Goal: Task Accomplishment & Management: Manage account settings

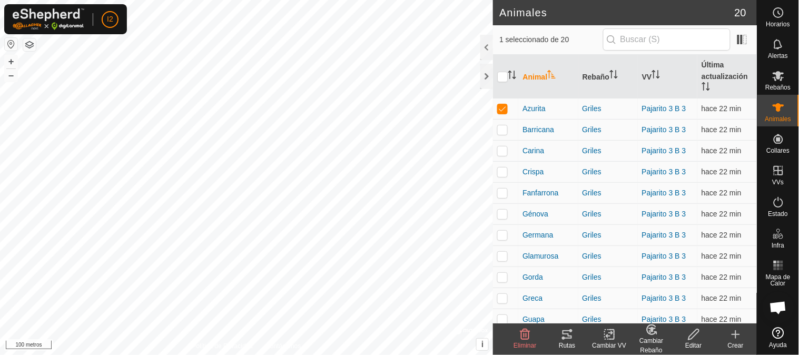
click at [613, 336] on icon at bounding box center [609, 334] width 13 height 13
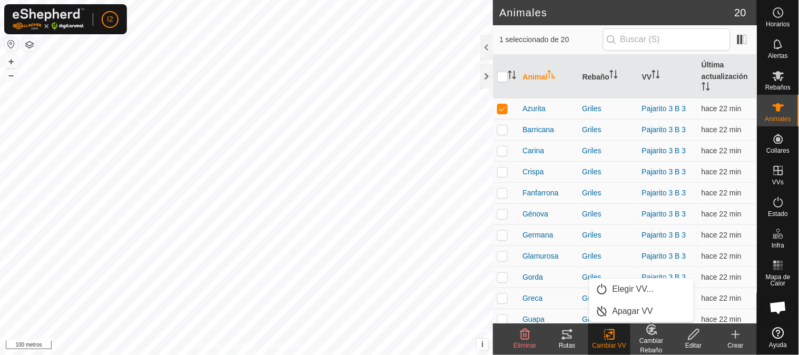
click at [568, 338] on icon at bounding box center [567, 334] width 9 height 8
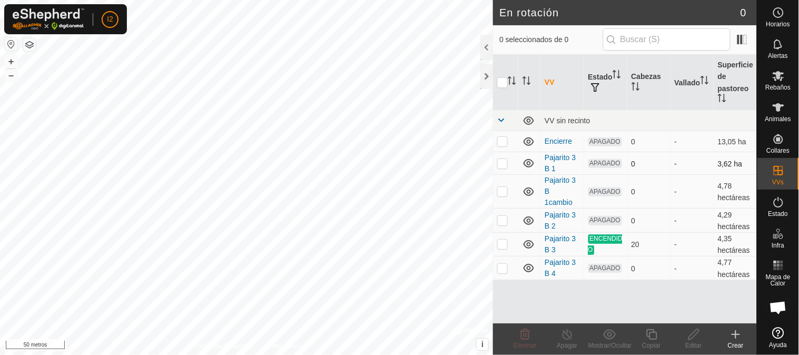
click at [506, 164] on p-checkbox at bounding box center [503, 163] width 11 height 8
checkbox input "true"
click at [502, 187] on p-checkbox at bounding box center [503, 191] width 11 height 8
checkbox input "true"
click at [502, 161] on p-checkbox at bounding box center [503, 163] width 11 height 8
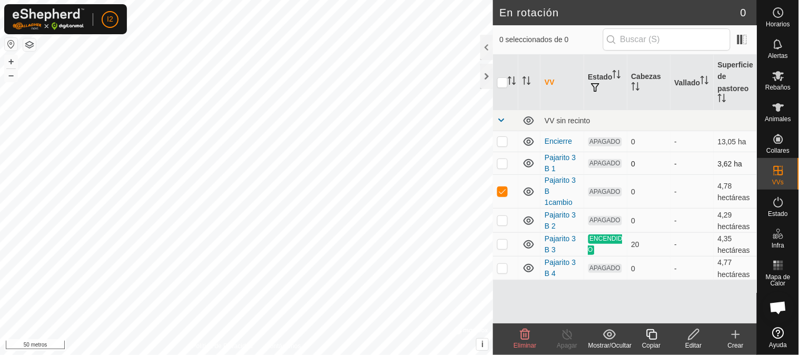
checkbox input "false"
click at [527, 338] on icon at bounding box center [526, 334] width 10 height 11
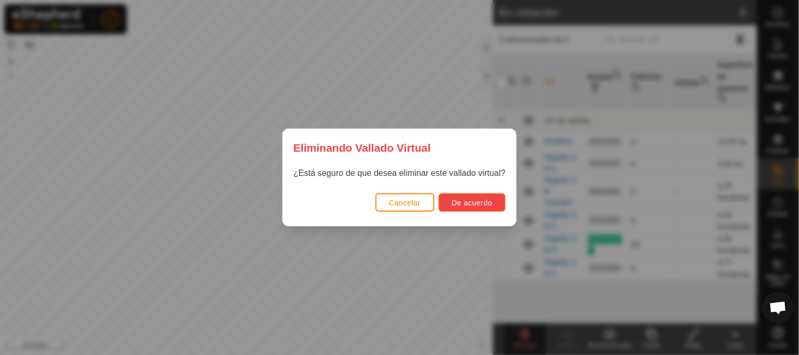
click at [470, 204] on font "De acuerdo" at bounding box center [472, 203] width 41 height 8
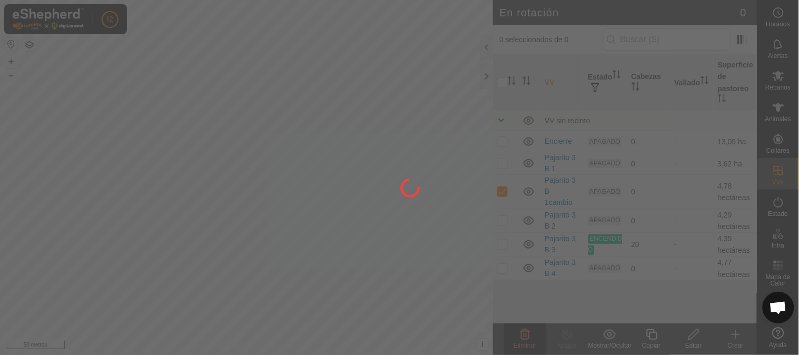
checkbox input "false"
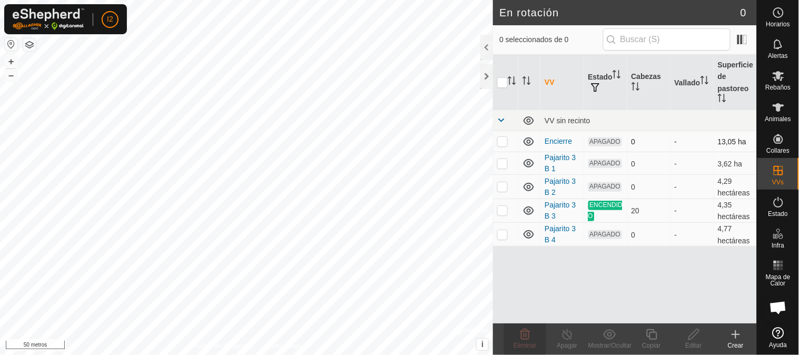
click at [505, 141] on p-checkbox at bounding box center [503, 141] width 11 height 8
checkbox input "false"
click at [503, 232] on p-checkbox at bounding box center [503, 234] width 11 height 8
click at [502, 232] on p-checkbox at bounding box center [503, 234] width 11 height 8
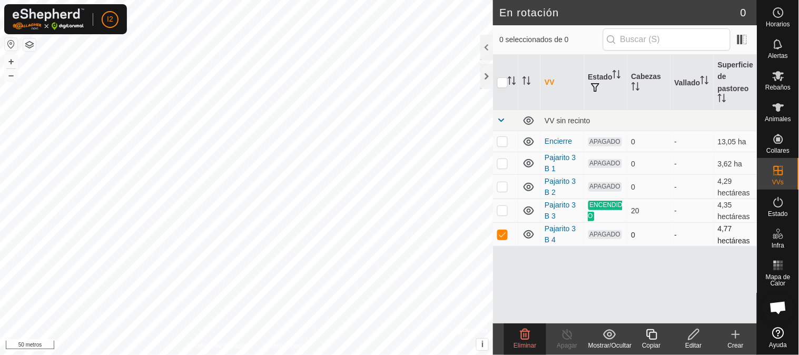
checkbox input "false"
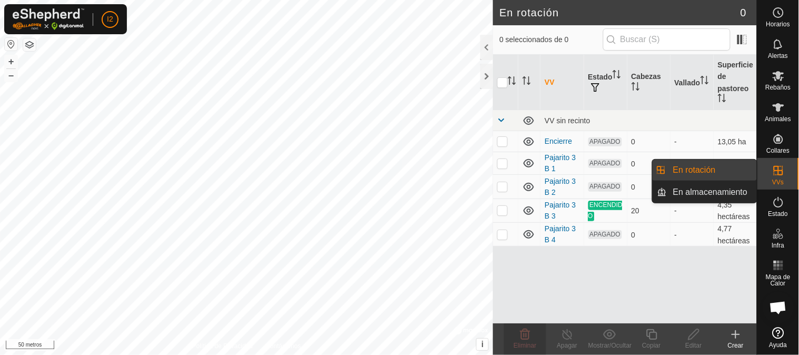
click at [717, 195] on link "En almacenamiento" at bounding box center [712, 192] width 90 height 21
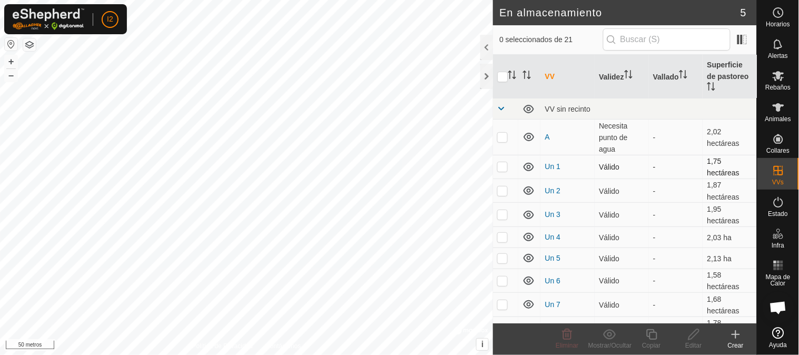
click at [506, 163] on p-checkbox at bounding box center [503, 166] width 11 height 8
click at [610, 327] on div "Mostrar/Ocultar" at bounding box center [610, 340] width 42 height 32
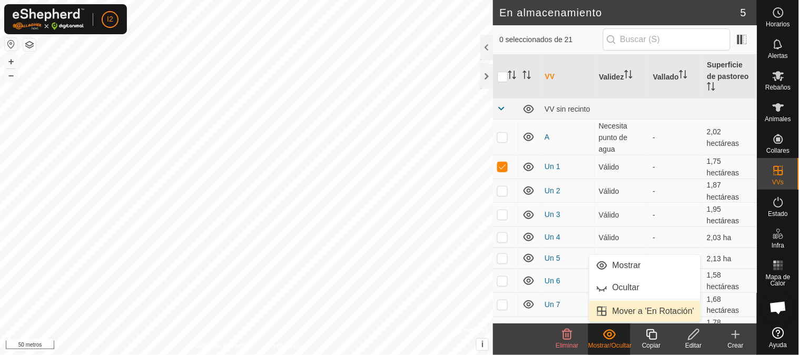
click at [617, 313] on link "Mover a 'En Rotación'" at bounding box center [646, 311] width 112 height 21
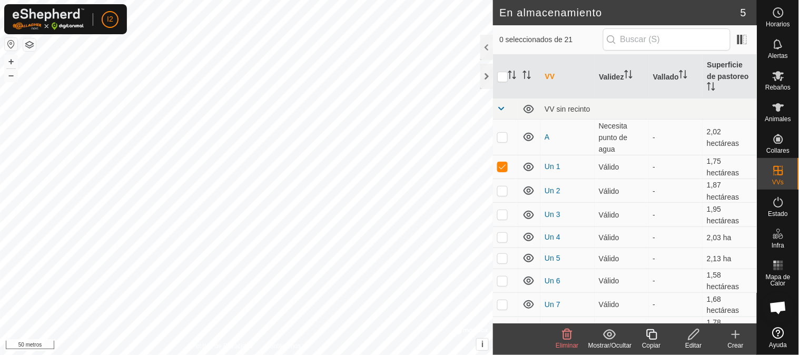
checkbox input "false"
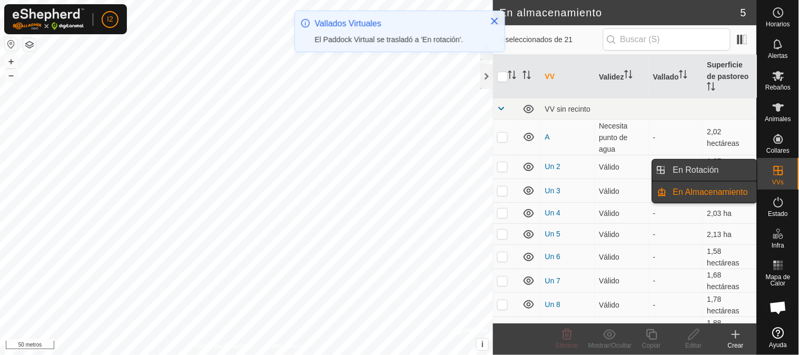
click at [699, 168] on link "En Rotación" at bounding box center [712, 170] width 90 height 21
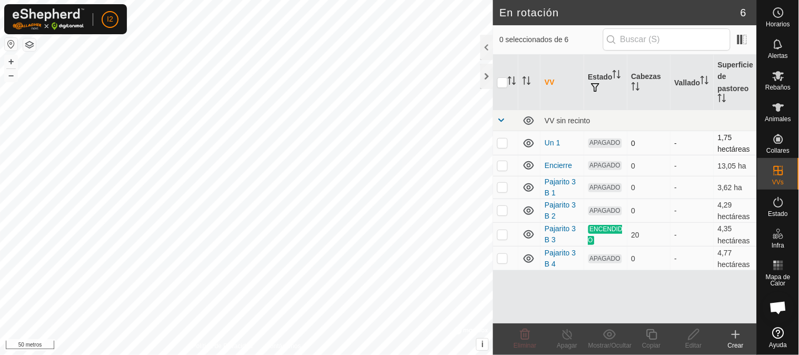
click at [505, 143] on p-checkbox at bounding box center [503, 143] width 11 height 8
checkbox input "true"
click at [693, 335] on icon at bounding box center [694, 334] width 11 height 11
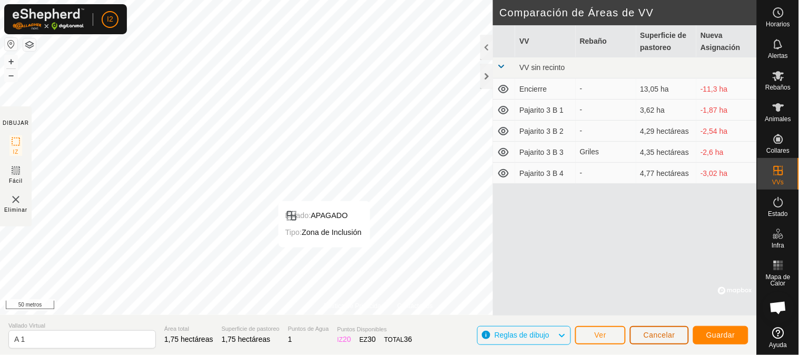
click at [657, 339] on font "Cancelar" at bounding box center [660, 335] width 32 height 8
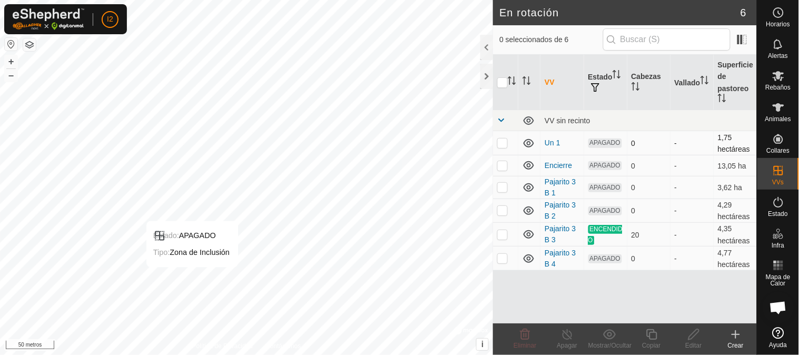
click at [500, 143] on p-checkbox at bounding box center [503, 143] width 11 height 8
checkbox input "true"
click at [693, 338] on icon at bounding box center [694, 334] width 13 height 13
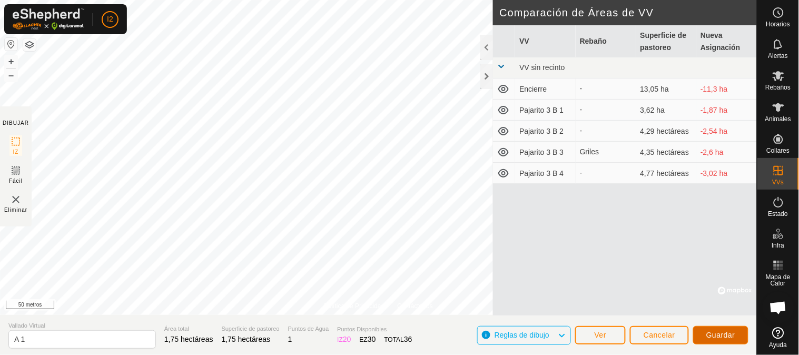
click at [718, 333] on font "Guardar" at bounding box center [721, 335] width 29 height 8
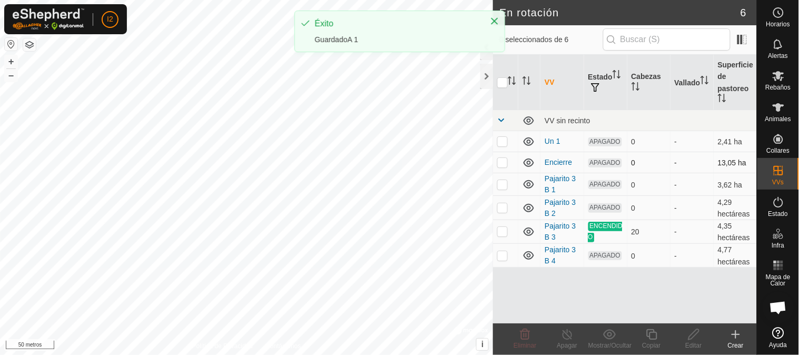
click at [526, 161] on icon at bounding box center [529, 163] width 13 height 13
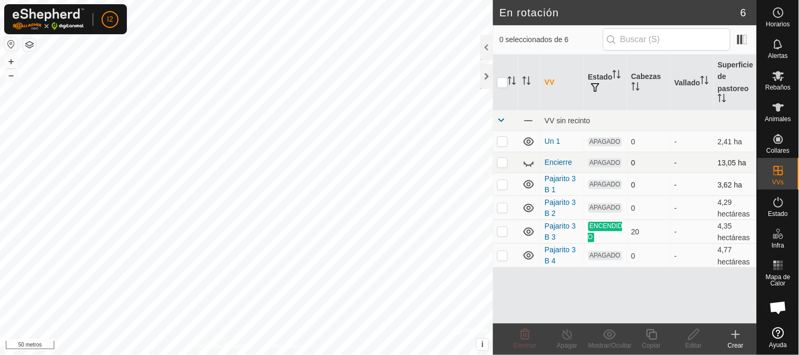
click at [529, 183] on icon at bounding box center [529, 184] width 13 height 13
click at [529, 207] on icon at bounding box center [529, 208] width 13 height 13
click at [530, 228] on icon at bounding box center [529, 232] width 11 height 8
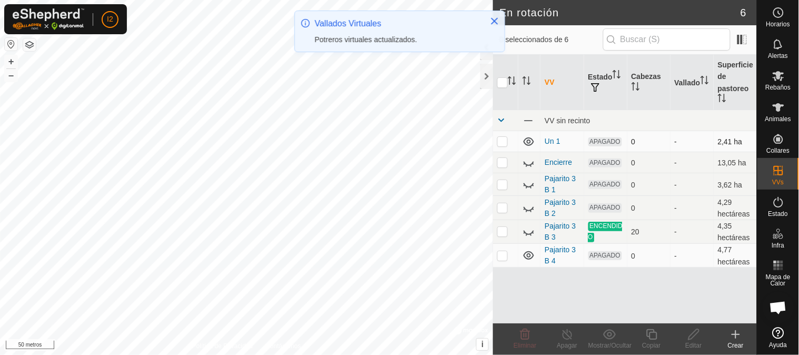
click at [503, 141] on p-checkbox at bounding box center [503, 141] width 11 height 8
checkbox input "true"
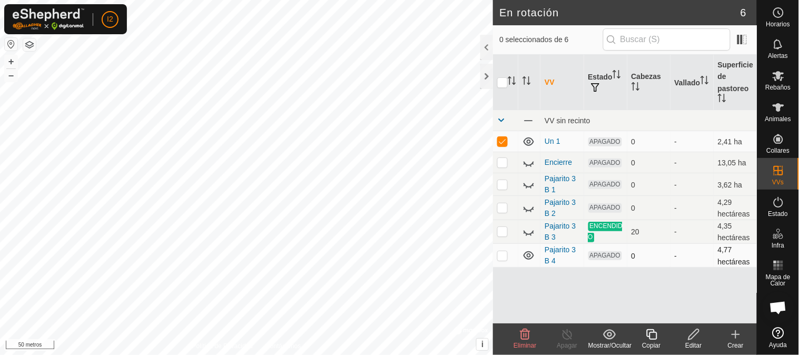
click at [500, 251] on p-checkbox at bounding box center [503, 255] width 11 height 8
checkbox input "true"
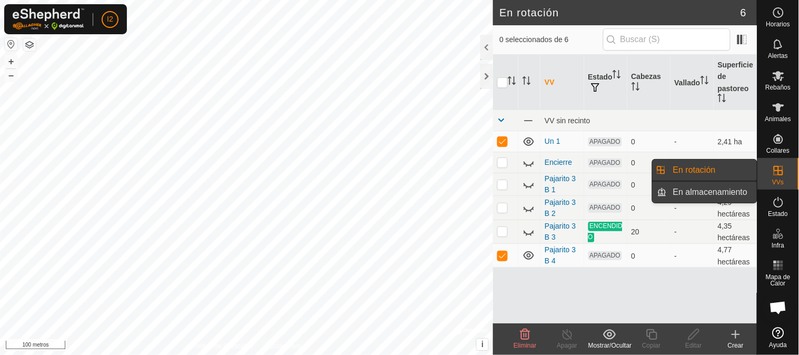
click at [693, 196] on link "En almacenamiento" at bounding box center [712, 192] width 90 height 21
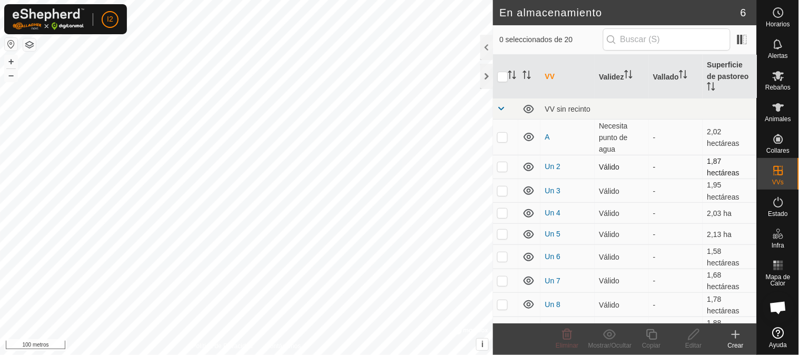
click at [505, 164] on p-checkbox at bounding box center [503, 166] width 11 height 8
click at [607, 336] on icon at bounding box center [609, 334] width 13 height 13
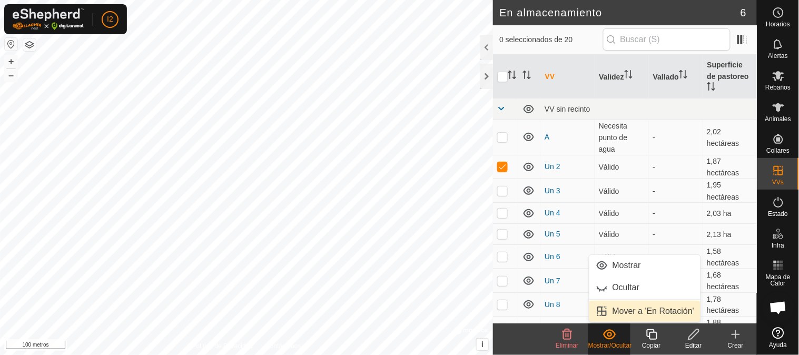
click at [604, 317] on span "Mover a 'En Rotación'" at bounding box center [602, 311] width 13 height 13
checkbox input "false"
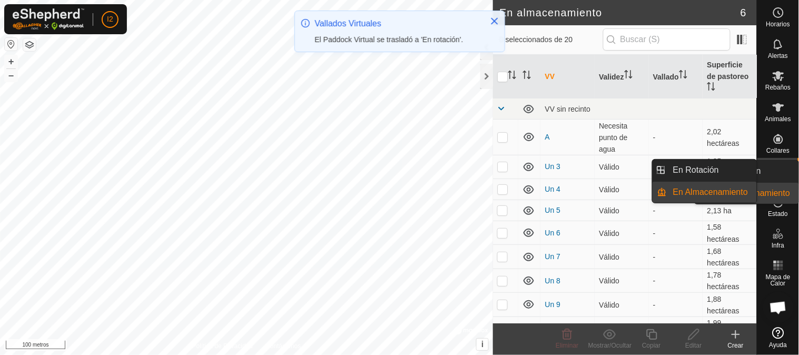
click at [784, 166] on icon at bounding box center [779, 170] width 13 height 13
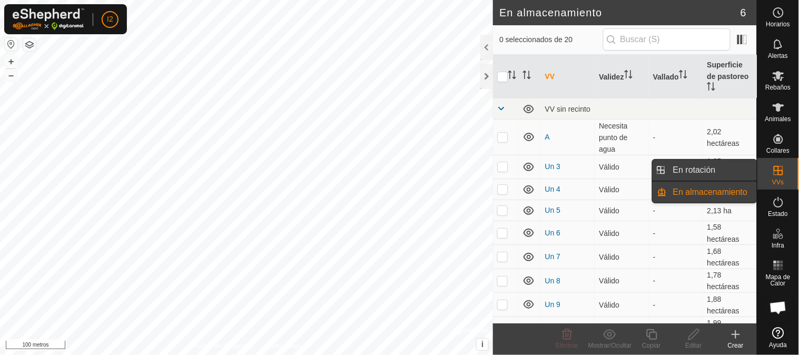
click at [693, 172] on link "En rotación" at bounding box center [712, 170] width 90 height 21
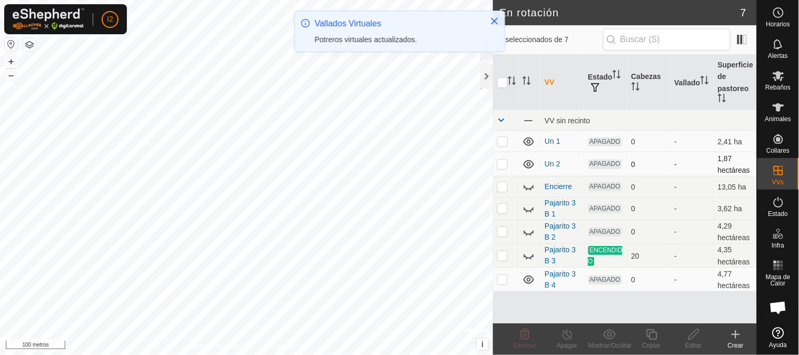
click at [502, 164] on p-checkbox at bounding box center [503, 164] width 11 height 8
checkbox input "true"
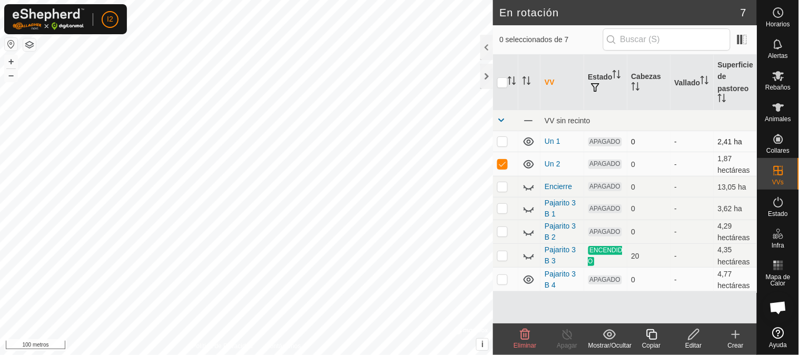
click at [503, 140] on p-checkbox at bounding box center [503, 141] width 11 height 8
checkbox input "true"
click at [504, 163] on p-checkbox at bounding box center [503, 164] width 11 height 8
checkbox input "false"
click at [502, 142] on p-checkbox at bounding box center [503, 141] width 11 height 8
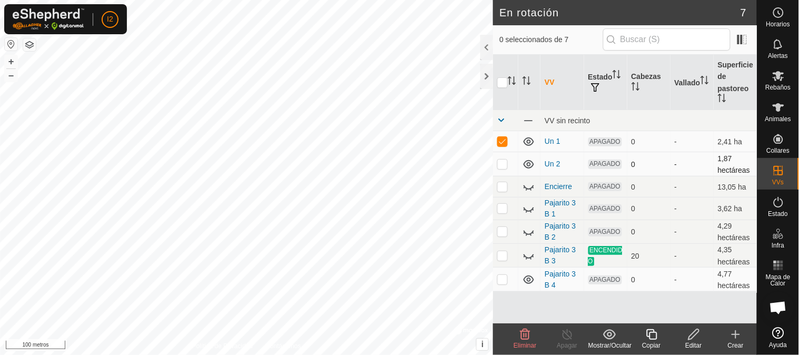
checkbox input "false"
click at [499, 164] on p-checkbox at bounding box center [503, 164] width 11 height 8
checkbox input "true"
click at [502, 140] on p-checkbox at bounding box center [503, 141] width 11 height 8
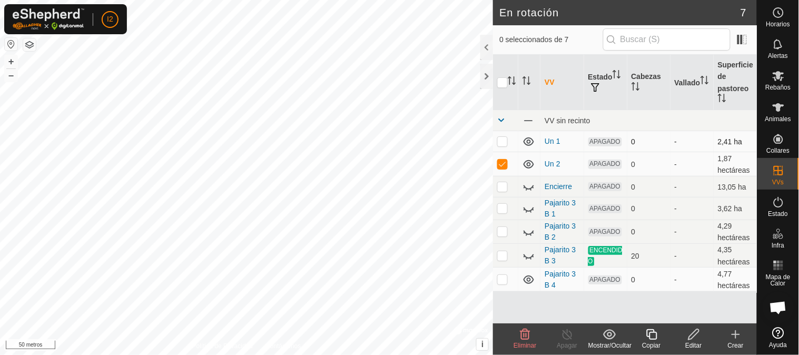
click at [502, 140] on p-checkbox at bounding box center [503, 141] width 11 height 8
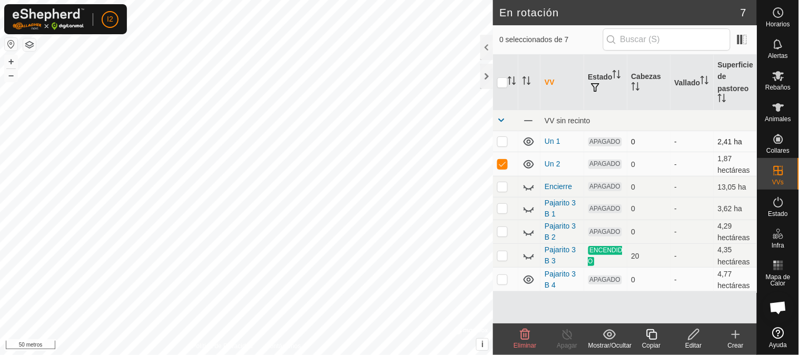
checkbox input "true"
click at [503, 160] on p-checkbox at bounding box center [503, 164] width 11 height 8
click at [502, 160] on p-checkbox at bounding box center [503, 164] width 11 height 8
checkbox input "true"
click at [612, 340] on icon at bounding box center [609, 334] width 13 height 13
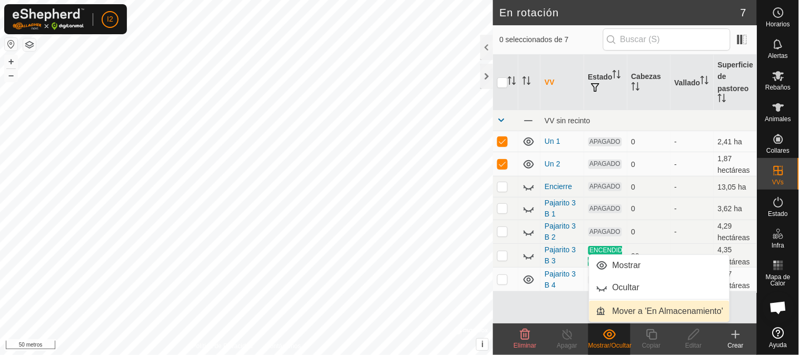
click at [613, 309] on link "Mover a 'En Almacenamiento'" at bounding box center [660, 311] width 141 height 21
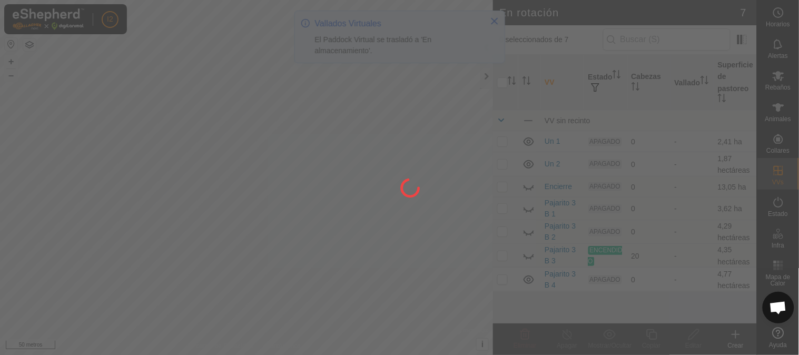
checkbox input "false"
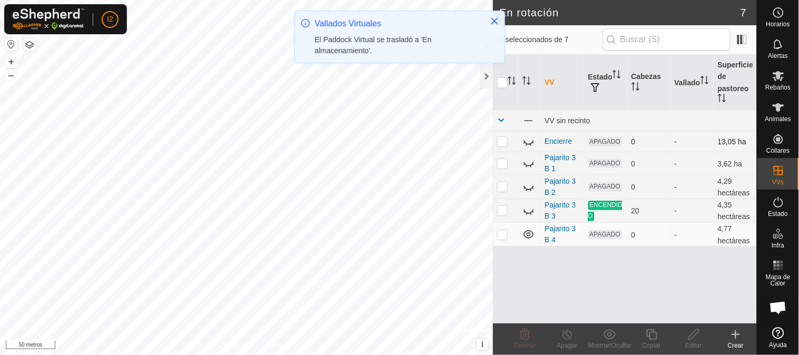
click at [528, 144] on icon at bounding box center [529, 141] width 13 height 13
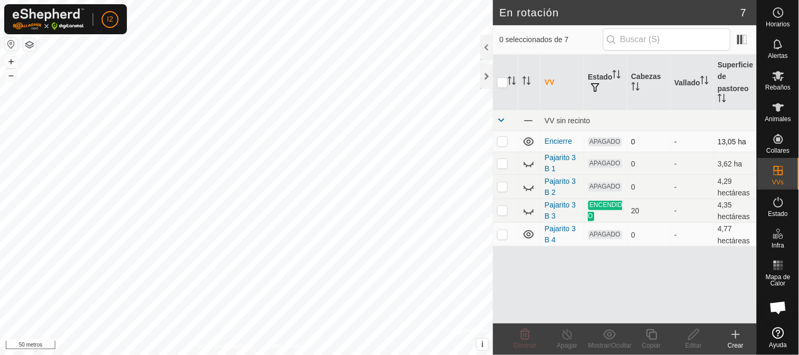
click at [528, 140] on icon at bounding box center [529, 141] width 13 height 13
click at [531, 164] on icon at bounding box center [529, 163] width 13 height 13
click at [529, 144] on icon at bounding box center [529, 143] width 11 height 4
click at [528, 190] on icon at bounding box center [527, 190] width 2 height 2
click at [527, 210] on icon at bounding box center [529, 212] width 11 height 4
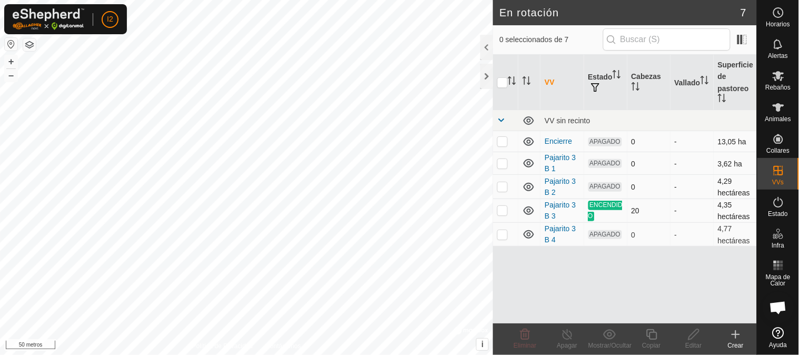
click at [541, 272] on div "VV Estado Cabezas Vallado Superficie de pastoreo VV sin recinto Encierre APAGAD…" at bounding box center [625, 189] width 264 height 269
click at [487, 71] on div at bounding box center [487, 76] width 13 height 25
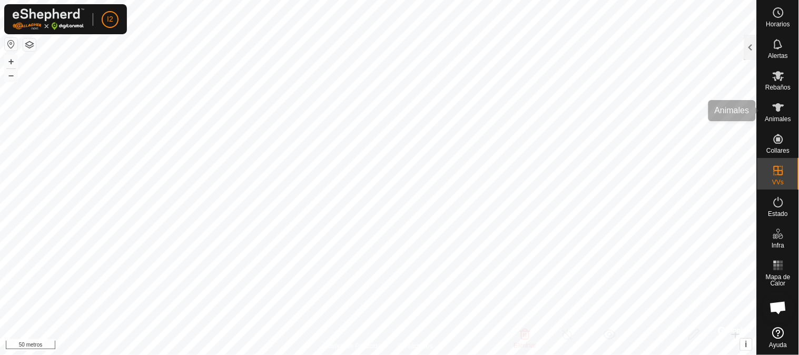
click at [799, 99] on div "Horarios Alertas Rebaños Animales Collares VVs Estado Infra Mapa de Calor Ayuda…" at bounding box center [399, 177] width 799 height 355
click at [461, 236] on div "I2 Horarios Alertas Rebaños Animales Collares VVs Estado Infra Mapa de Calor Ay…" at bounding box center [399, 177] width 799 height 355
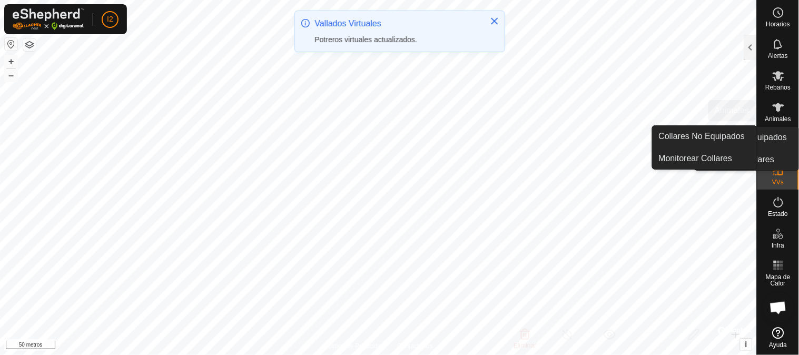
click at [776, 104] on icon at bounding box center [779, 107] width 13 height 13
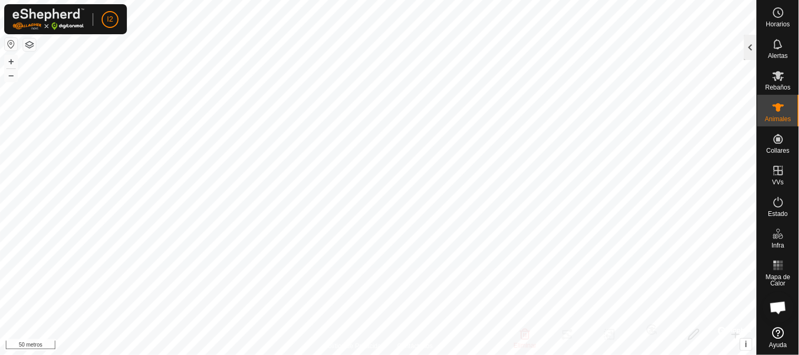
click at [752, 50] on div at bounding box center [751, 47] width 13 height 25
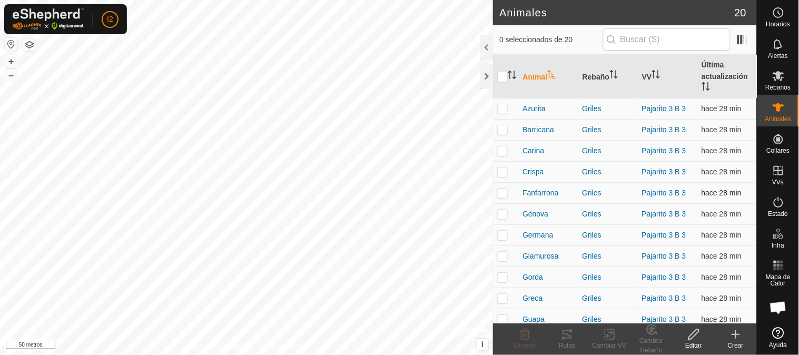
click at [506, 191] on p-checkbox at bounding box center [503, 193] width 11 height 8
checkbox input "true"
click at [501, 170] on p-checkbox at bounding box center [503, 172] width 11 height 8
checkbox input "true"
click at [505, 235] on p-checkbox at bounding box center [503, 235] width 11 height 8
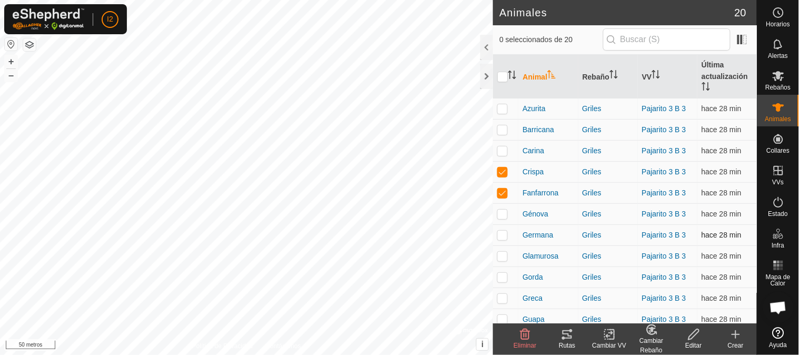
checkbox input "true"
click at [506, 257] on p-checkbox at bounding box center [503, 256] width 11 height 8
checkbox input "true"
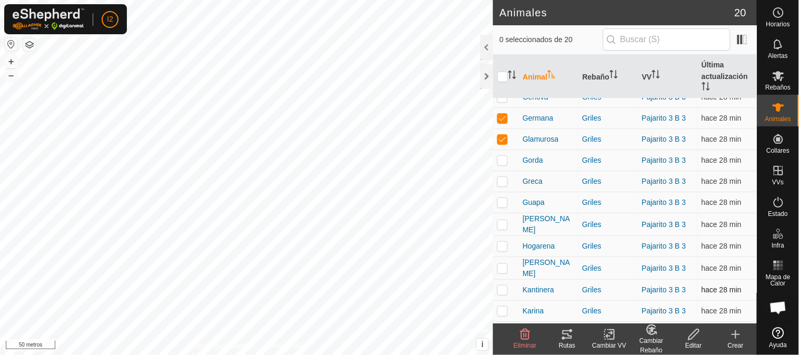
click at [503, 281] on td at bounding box center [505, 290] width 25 height 21
checkbox input "true"
click at [503, 264] on p-checkbox at bounding box center [503, 268] width 11 height 8
checkbox input "true"
drag, startPoint x: 503, startPoint y: 309, endPoint x: 509, endPoint y: 232, distance: 76.6
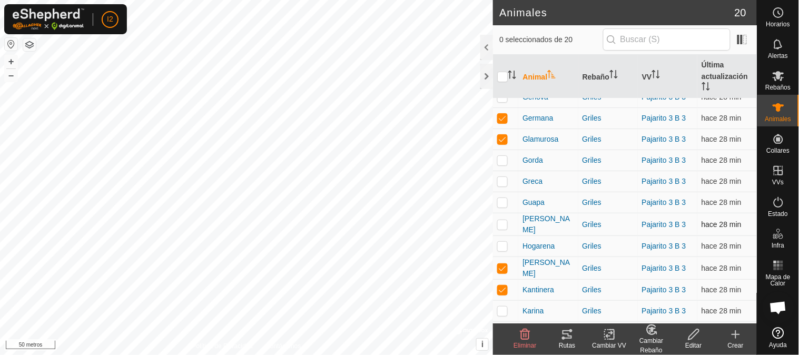
click at [503, 308] on p-checkbox at bounding box center [503, 311] width 11 height 8
checkbox input "true"
click at [503, 220] on p-checkbox at bounding box center [503, 224] width 11 height 8
checkbox input "true"
click at [610, 339] on icon at bounding box center [609, 334] width 13 height 13
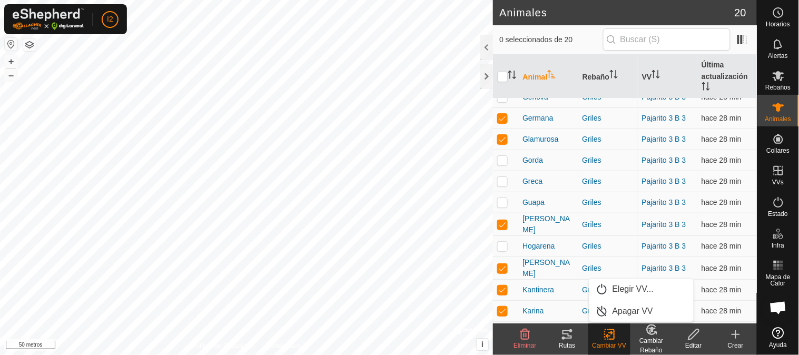
click at [566, 335] on icon at bounding box center [567, 334] width 13 height 13
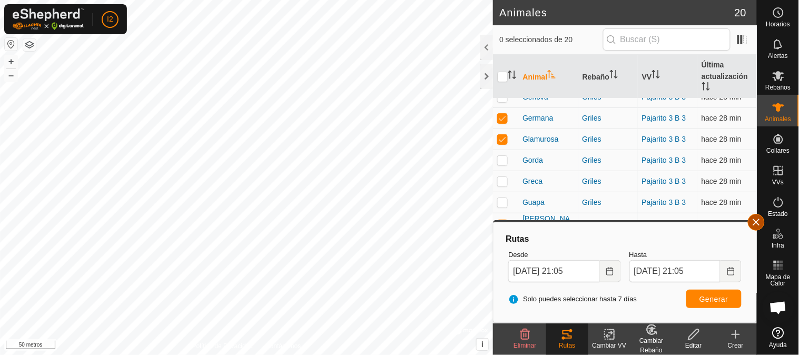
click at [755, 224] on button "button" at bounding box center [756, 222] width 17 height 17
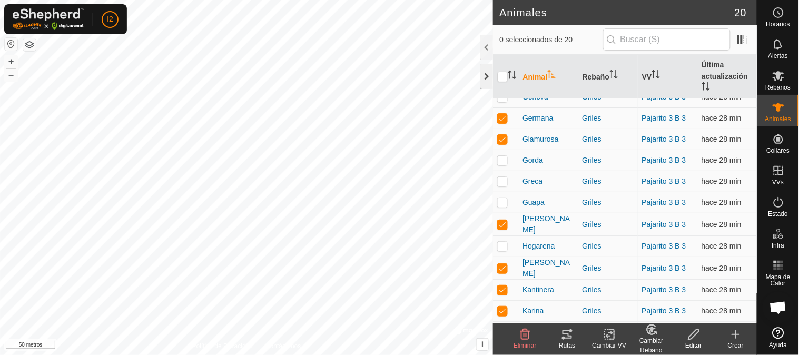
click at [487, 77] on div at bounding box center [487, 76] width 13 height 25
